Goal: Find specific page/section: Find specific page/section

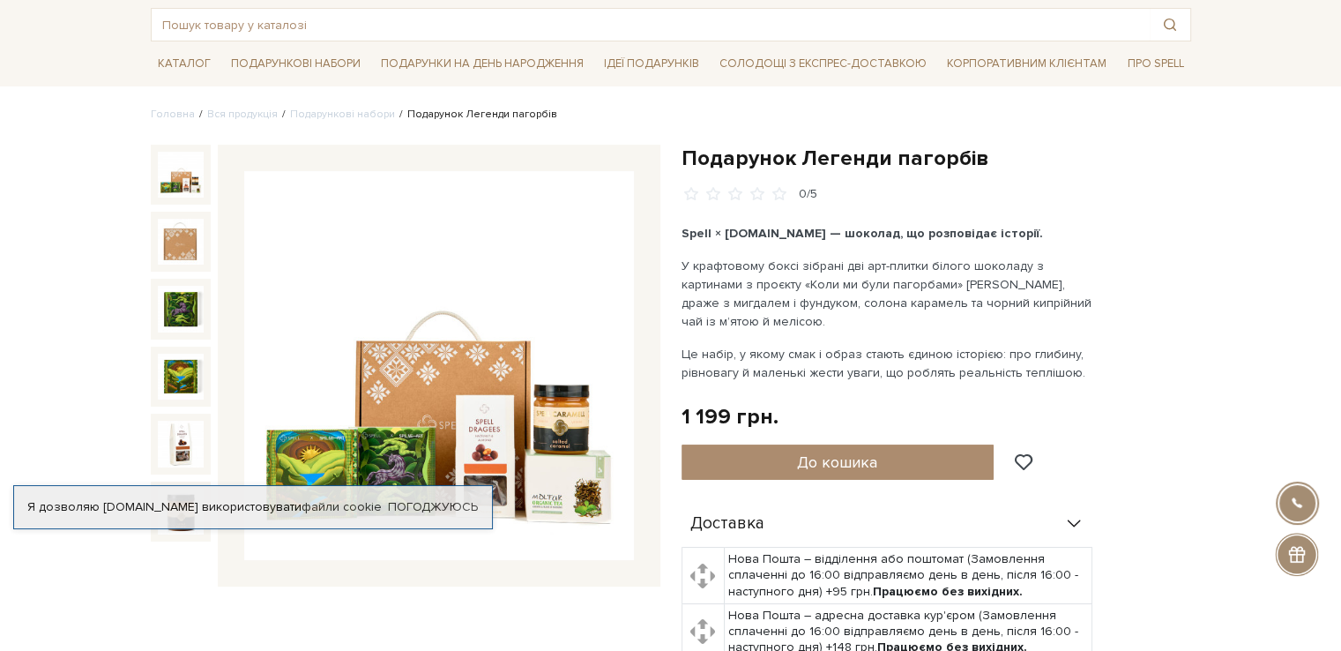
click at [497, 546] on img at bounding box center [439, 366] width 390 height 390
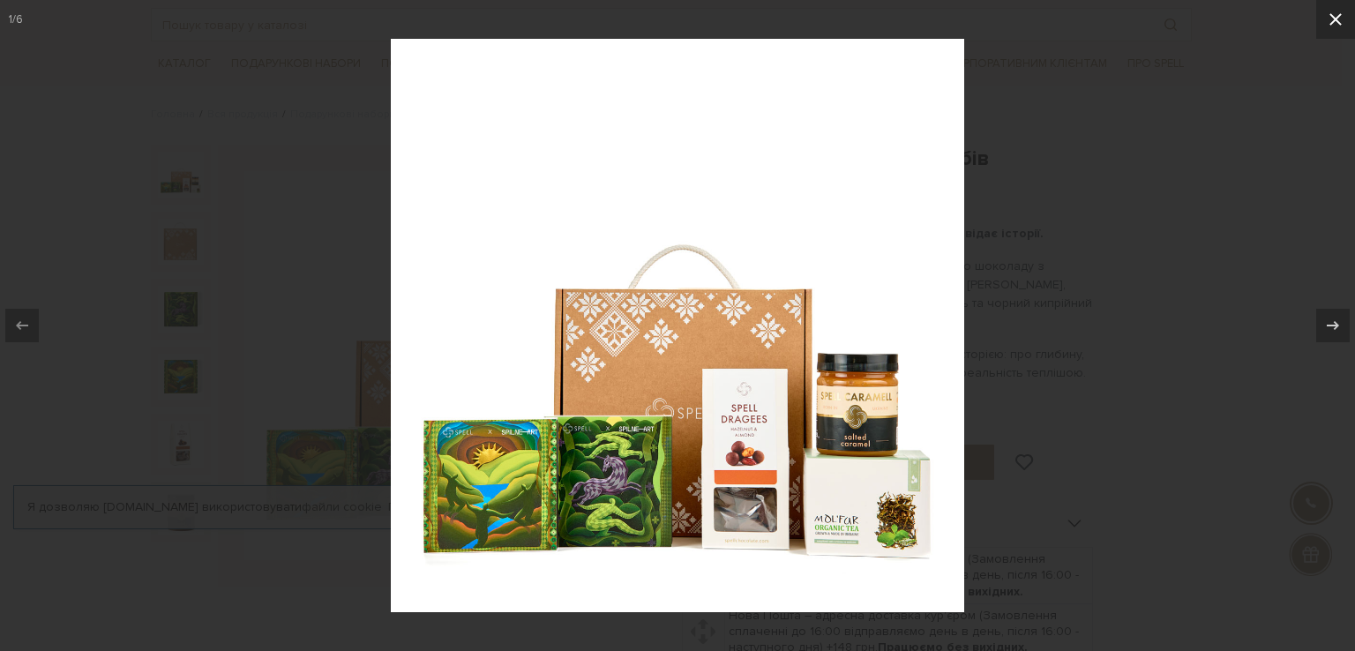
click at [1334, 21] on icon at bounding box center [1335, 19] width 21 height 21
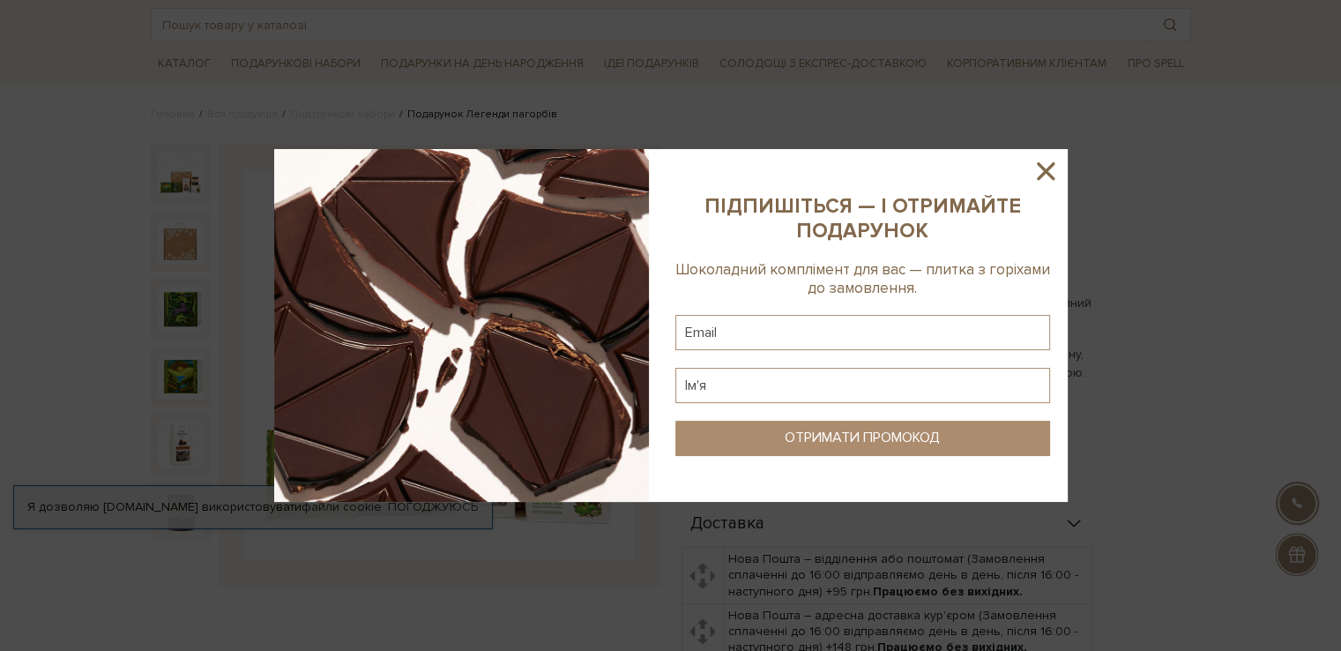
click at [1035, 174] on icon at bounding box center [1046, 171] width 30 height 30
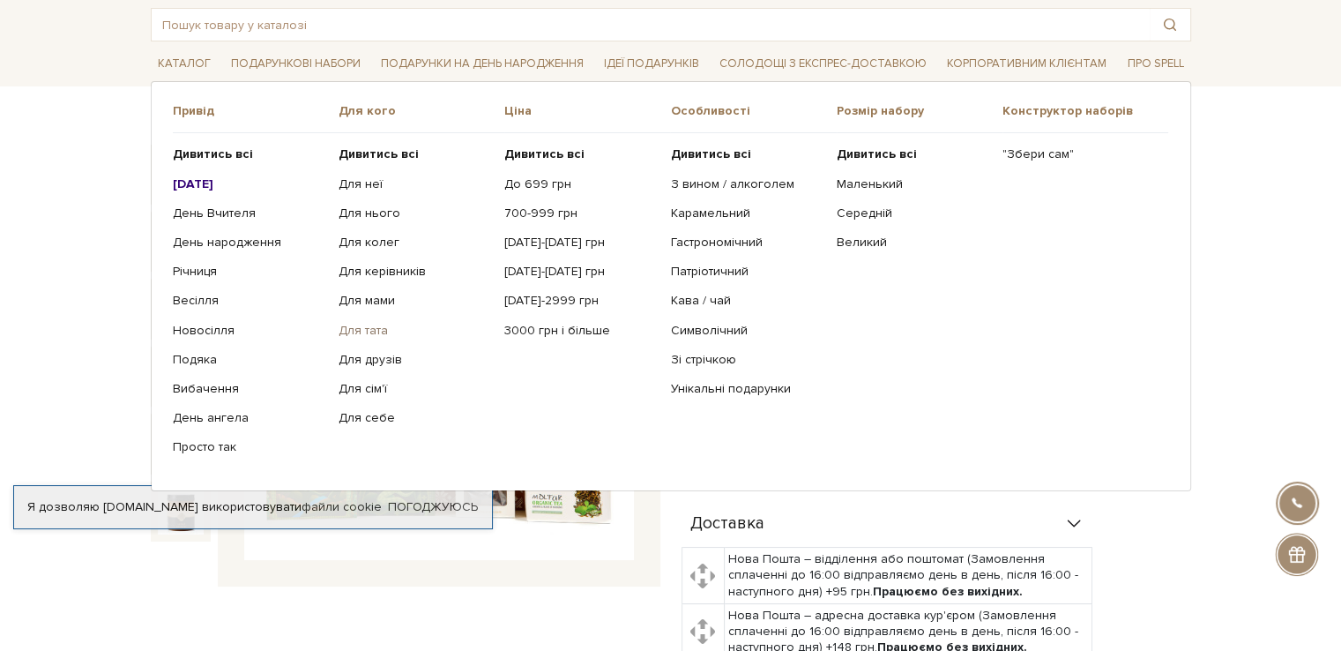
click at [373, 324] on link "Для тата" at bounding box center [415, 331] width 153 height 16
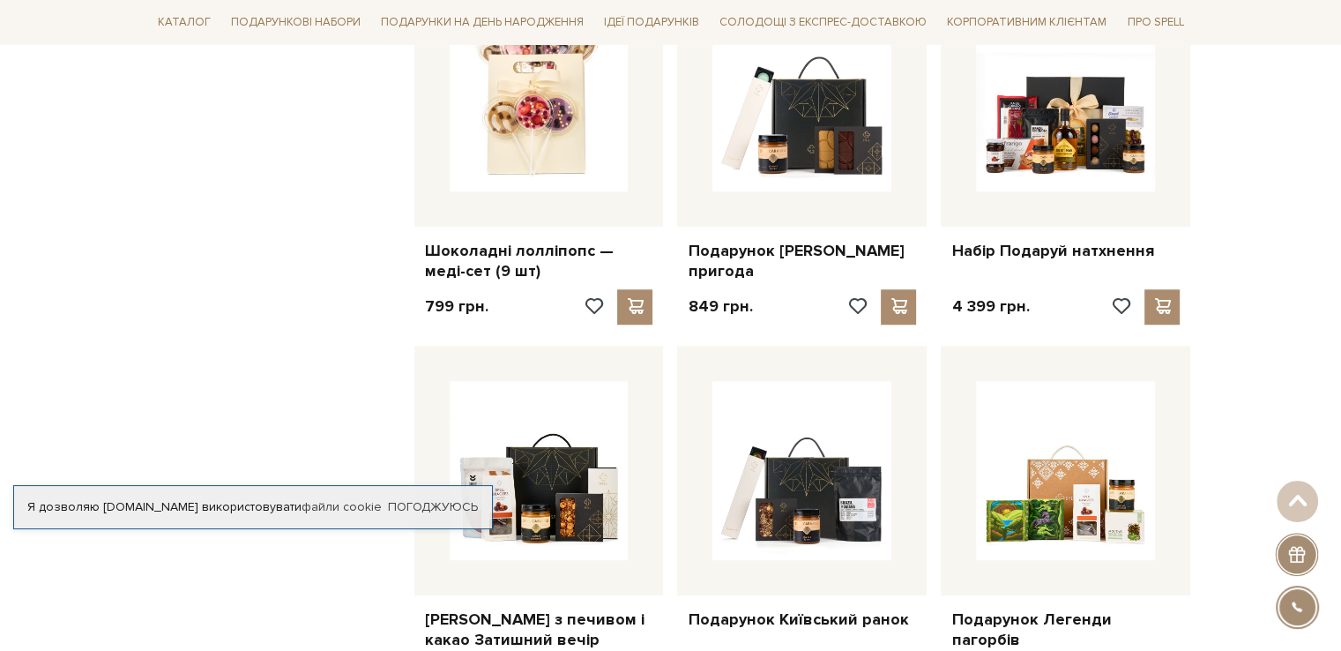
scroll to position [1533, 0]
